Goal: Information Seeking & Learning: Understand process/instructions

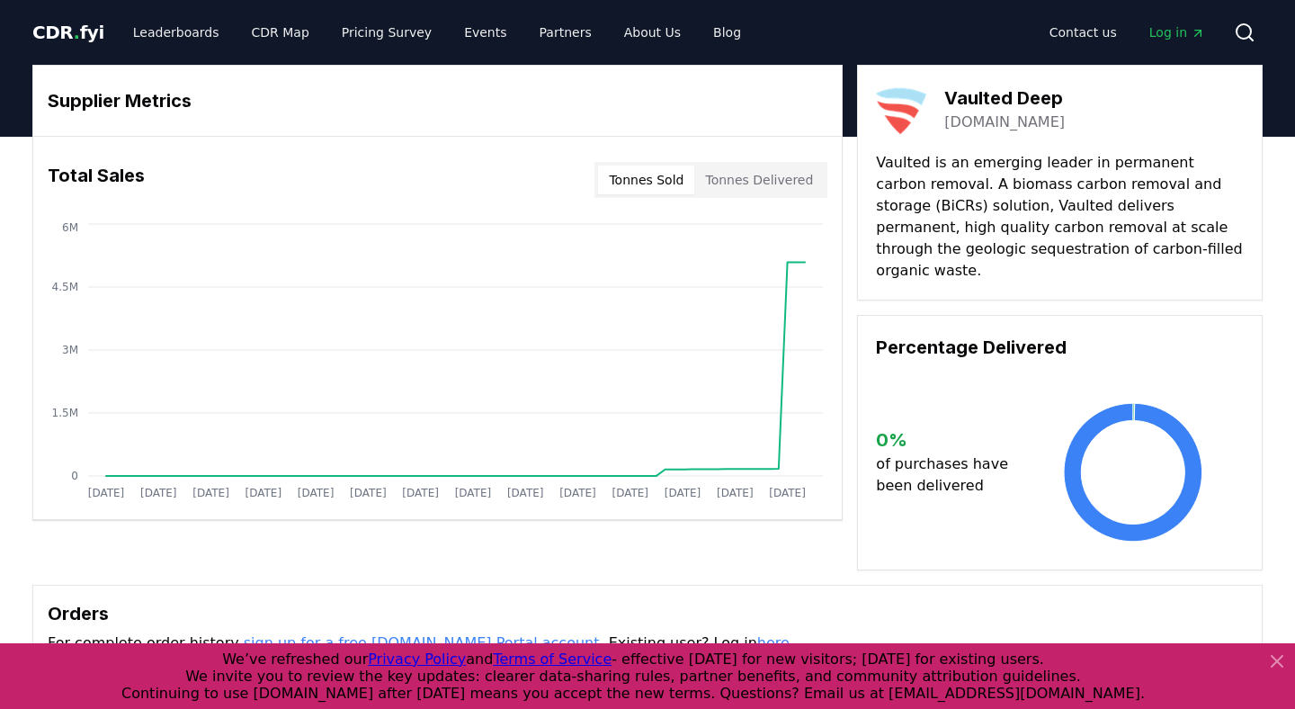
scroll to position [3, 0]
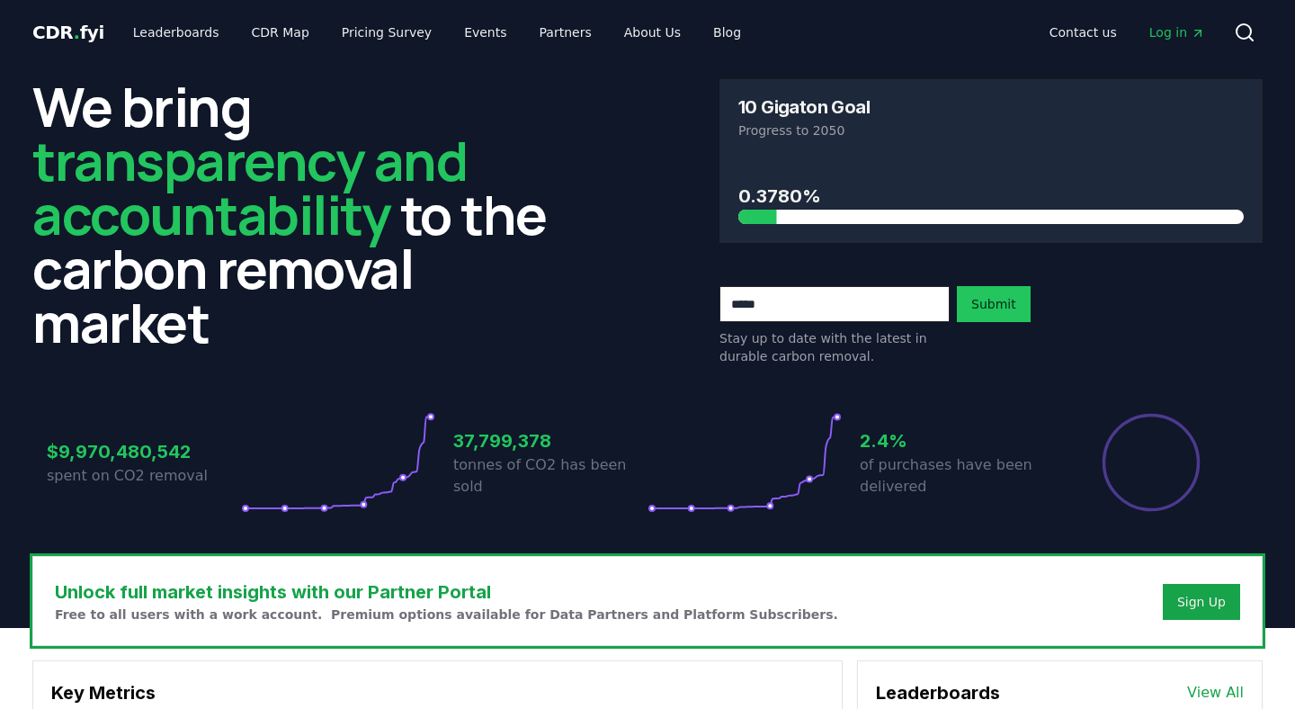
scroll to position [1628, 0]
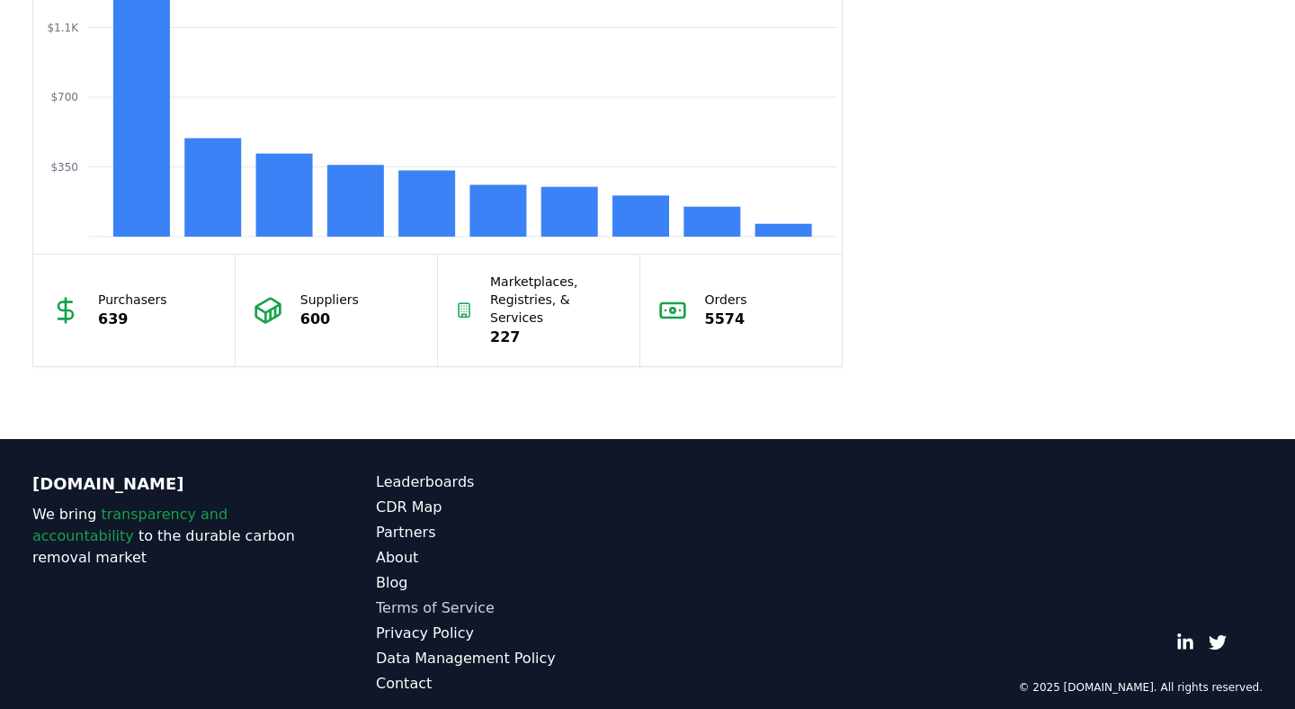
click at [405, 597] on link "Terms of Service" at bounding box center [512, 608] width 272 height 22
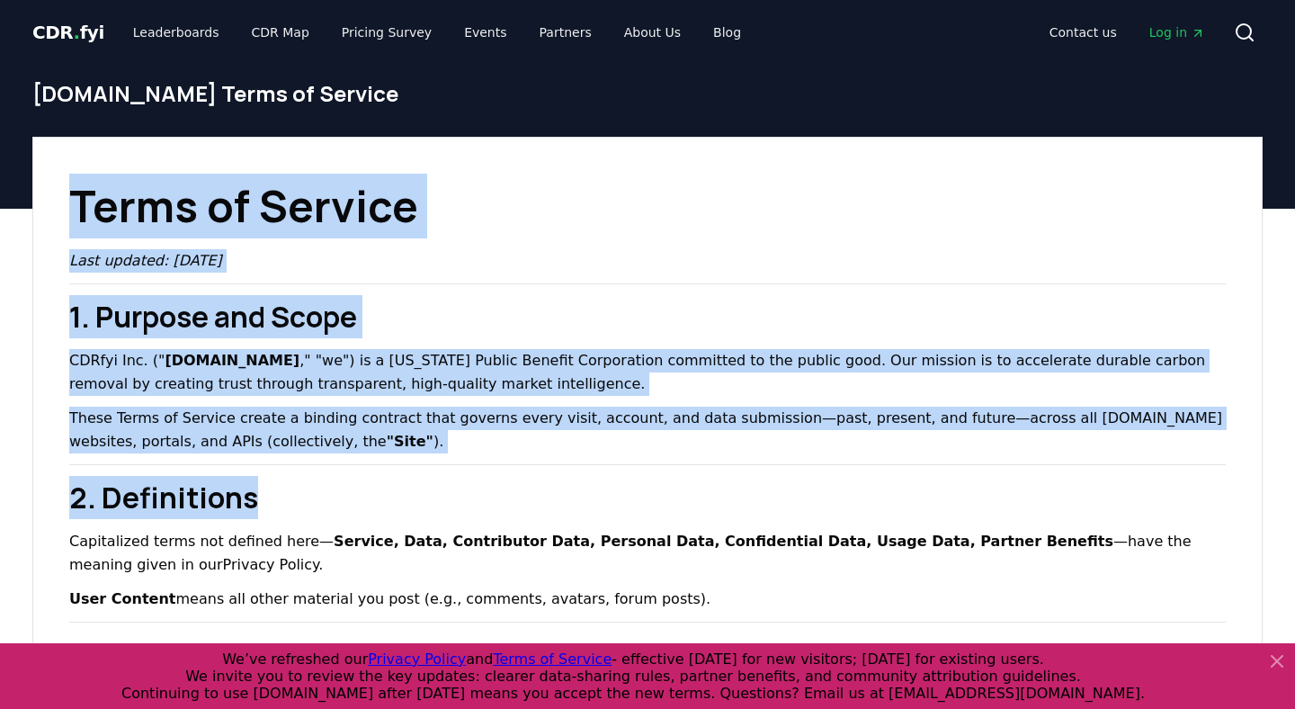
drag, startPoint x: 73, startPoint y: 192, endPoint x: 424, endPoint y: 515, distance: 477.3
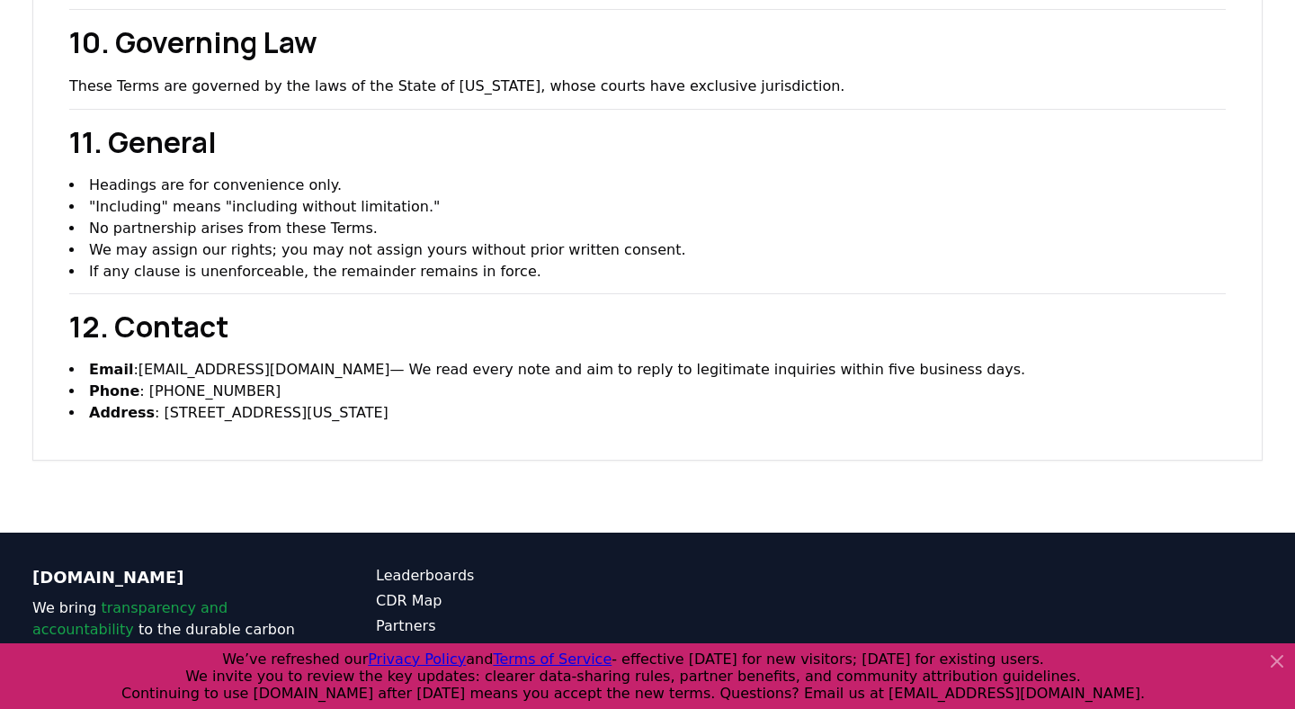
scroll to position [2725, 0]
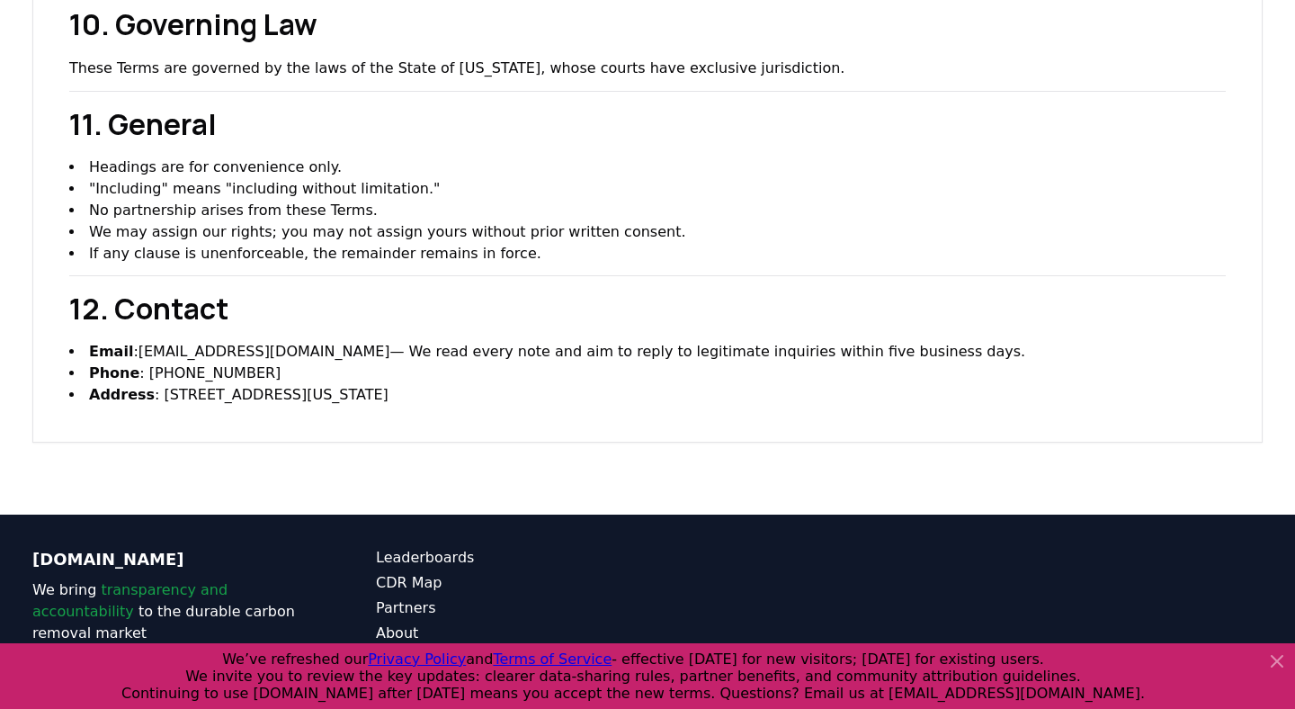
click at [568, 384] on li "Address : [STREET_ADDRESS][US_STATE]" at bounding box center [647, 395] width 1156 height 22
copy div "Lorem ip Dolorsi Amet consect: Adipiscin 5, 4283 9. Elitsed doe Tempo INCidi Ut…"
click at [1281, 658] on icon at bounding box center [1277, 661] width 22 height 22
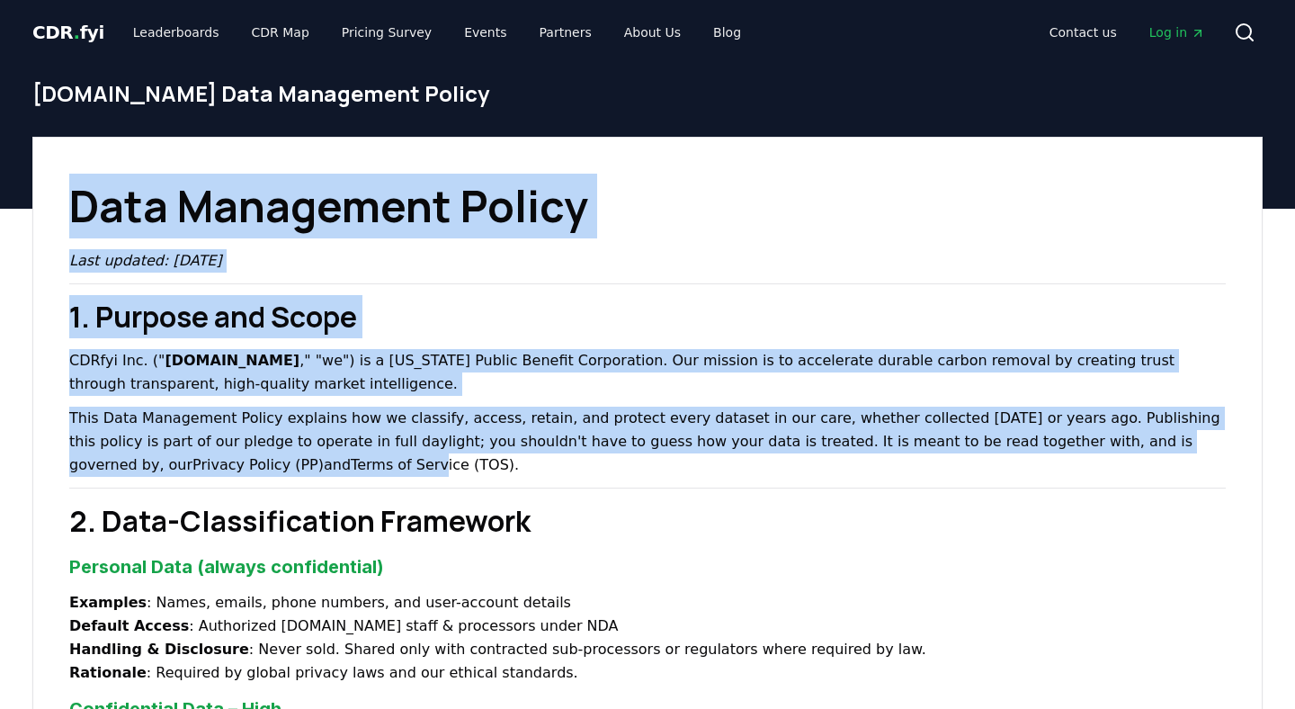
drag, startPoint x: 76, startPoint y: 202, endPoint x: 187, endPoint y: 475, distance: 294.4
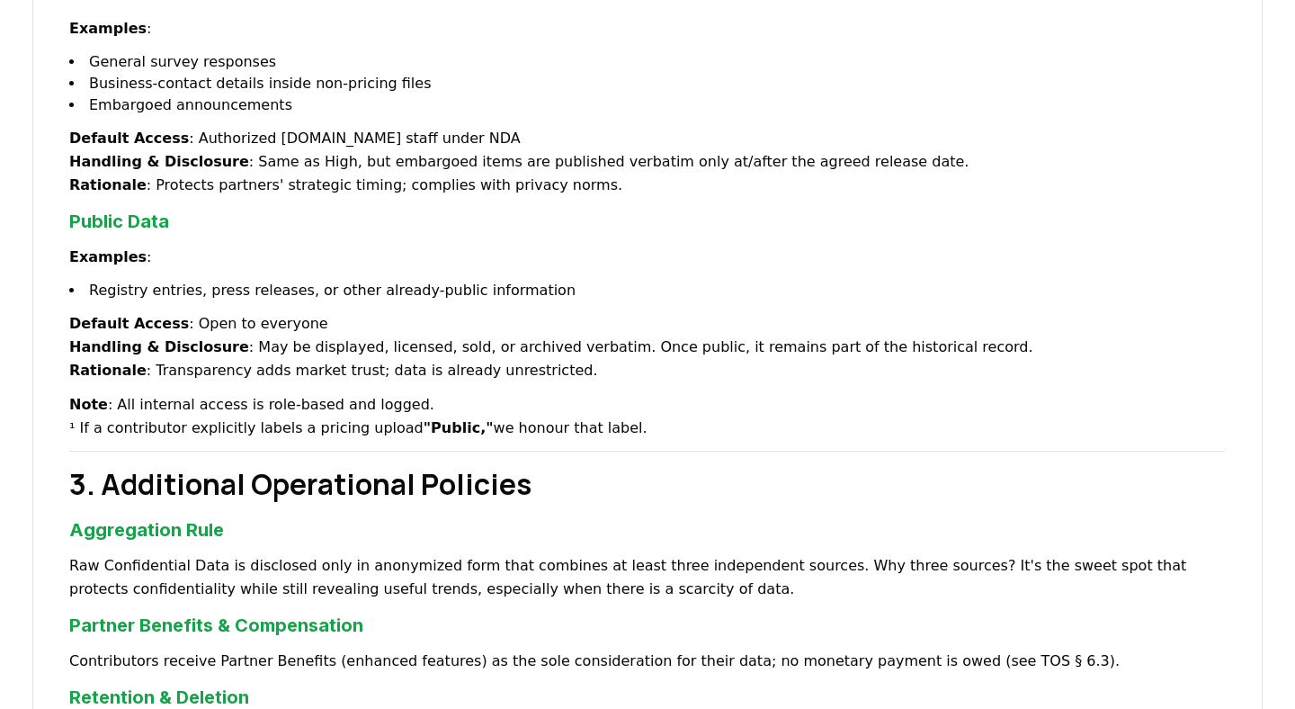
scroll to position [1734, 0]
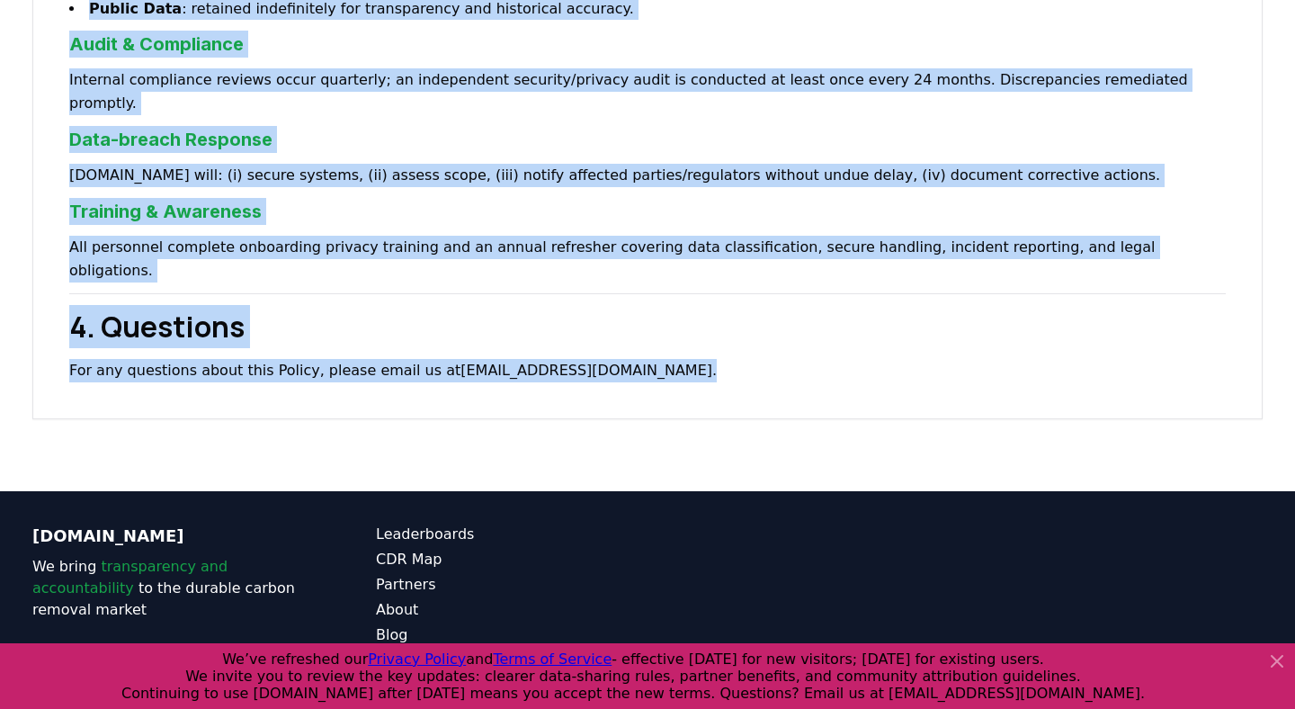
click at [519, 359] on p "For any questions about this Policy, please email us at [EMAIL_ADDRESS][DOMAIN_…" at bounding box center [647, 370] width 1156 height 23
copy div "Data Management Policy Last updated: [DATE] 1. Purpose and Scope CDRfyi Inc. ("…"
click at [421, 674] on link "Privacy Policy" at bounding box center [512, 685] width 272 height 22
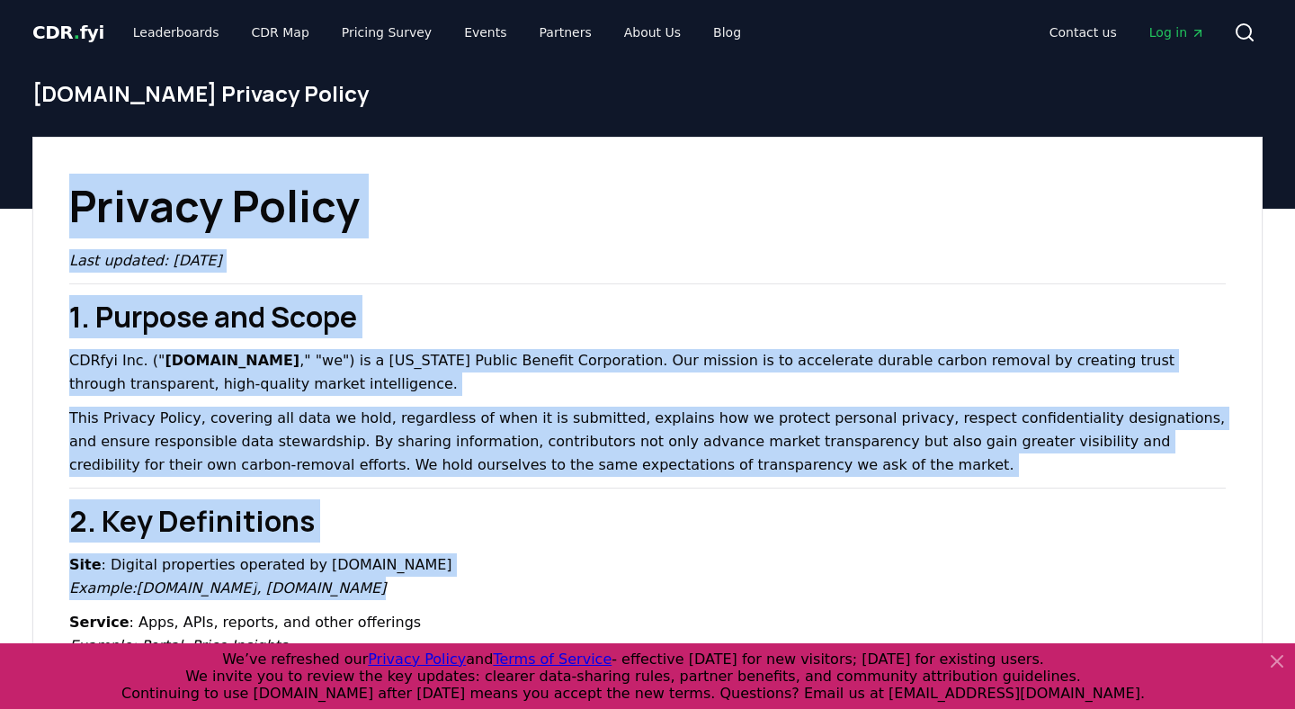
drag, startPoint x: 73, startPoint y: 207, endPoint x: 358, endPoint y: 609, distance: 492.8
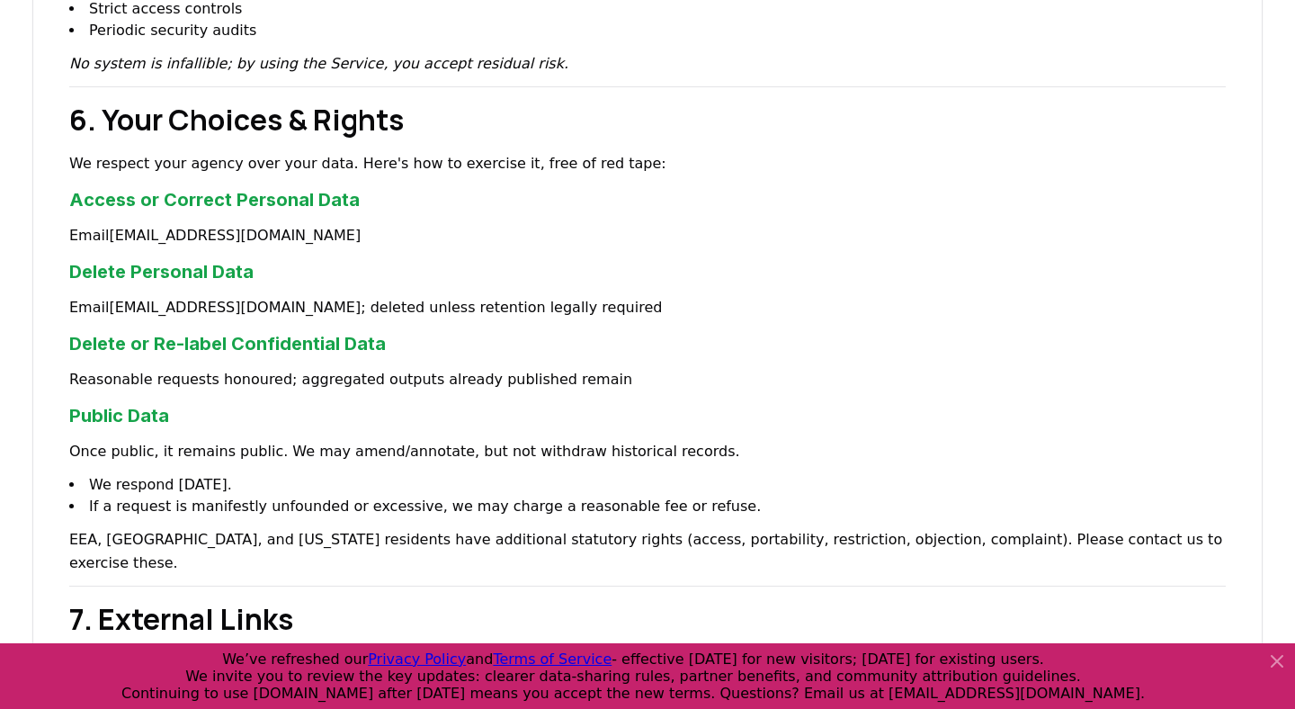
scroll to position [2682, 0]
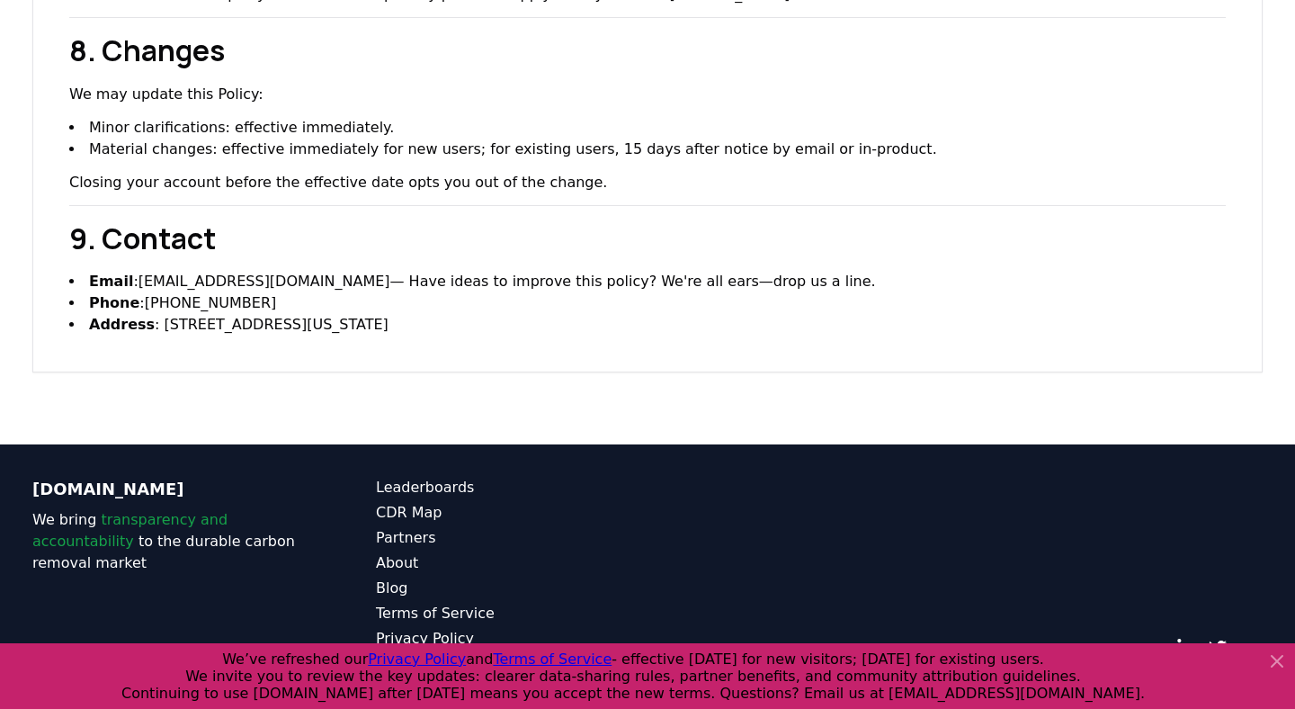
click at [564, 314] on li "Address : [STREET_ADDRESS][US_STATE]" at bounding box center [647, 325] width 1156 height 22
copy div "Privacy Policy Last updated: [DATE] 1. Purpose and Scope CDRfyi Inc. (" [DOMAIN…"
drag, startPoint x: 138, startPoint y: 30, endPoint x: 247, endPoint y: 48, distance: 110.3
click at [247, 48] on h2 "8. Changes" at bounding box center [647, 50] width 1156 height 43
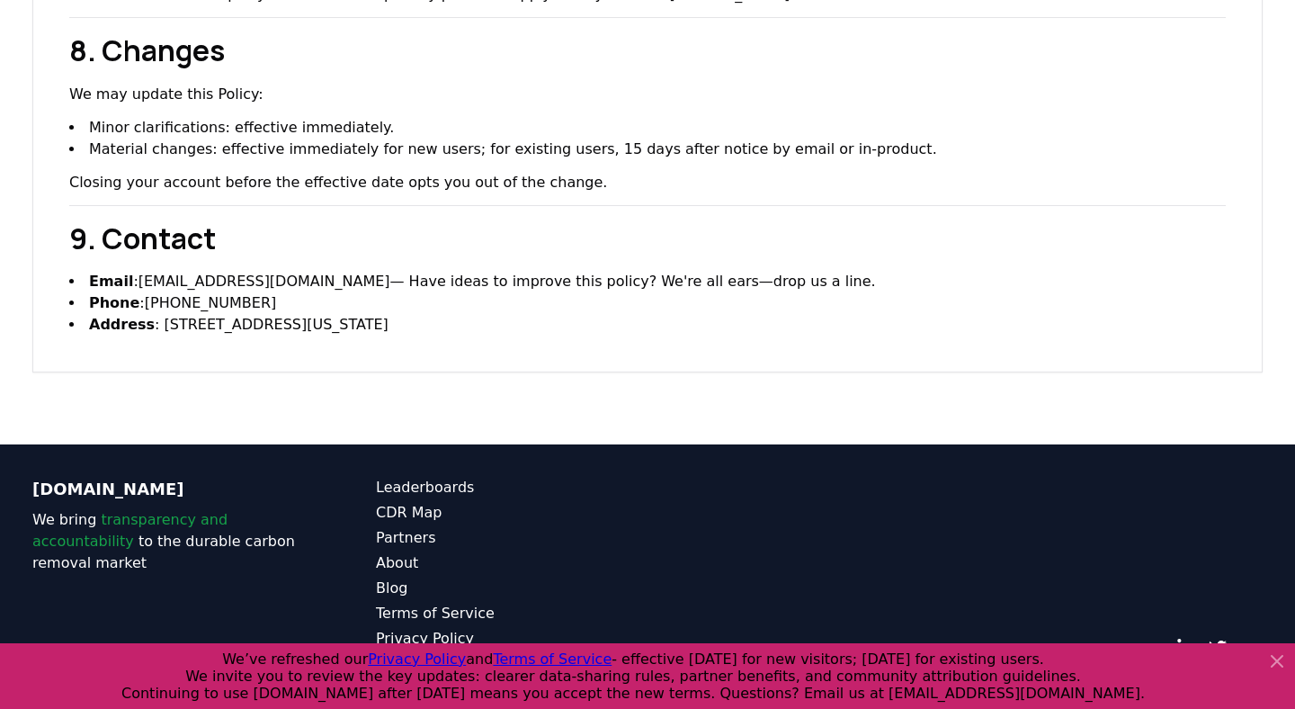
click at [318, 47] on h2 "8. Changes" at bounding box center [647, 50] width 1156 height 43
